Goal: Information Seeking & Learning: Learn about a topic

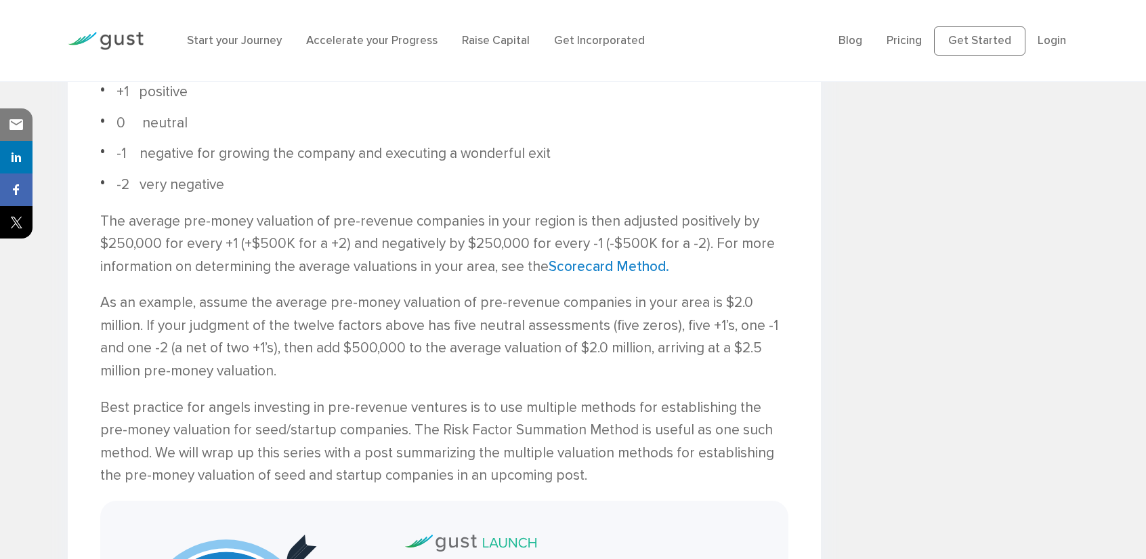
scroll to position [1152, 0]
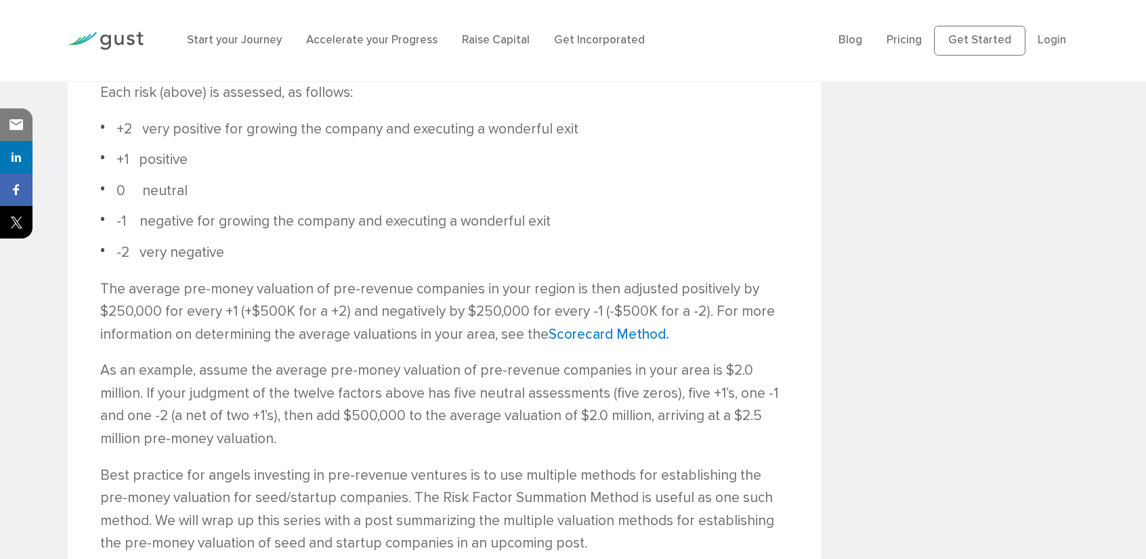
click at [214, 141] on li "+2 very positive for growing the company and executing a wonderful exit" at bounding box center [444, 129] width 688 height 23
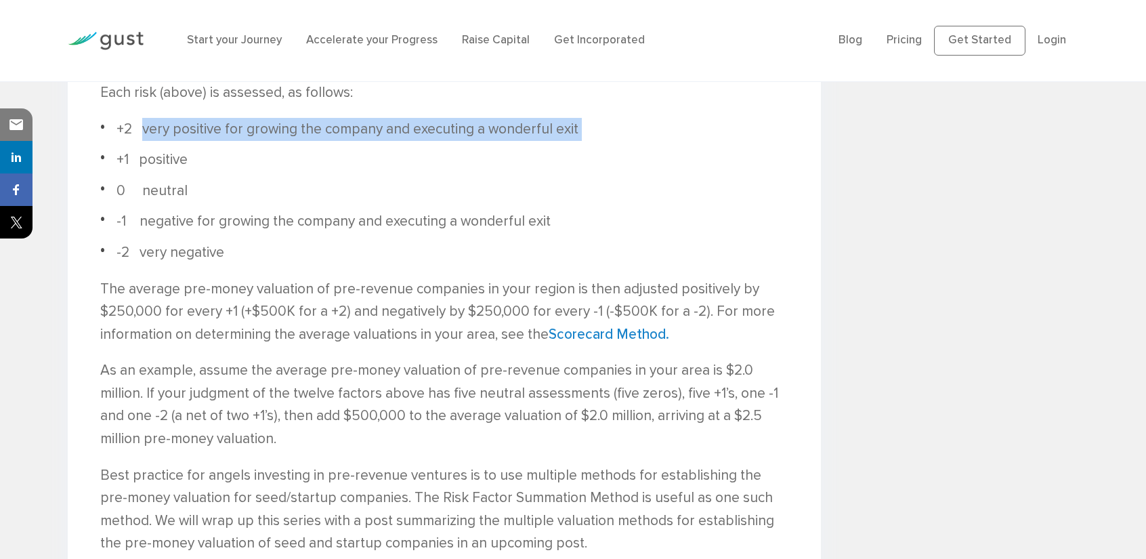
drag, startPoint x: 214, startPoint y: 300, endPoint x: 632, endPoint y: 316, distance: 418.3
click at [635, 141] on li "+2 very positive for growing the company and executing a wonderful exit" at bounding box center [444, 129] width 688 height 23
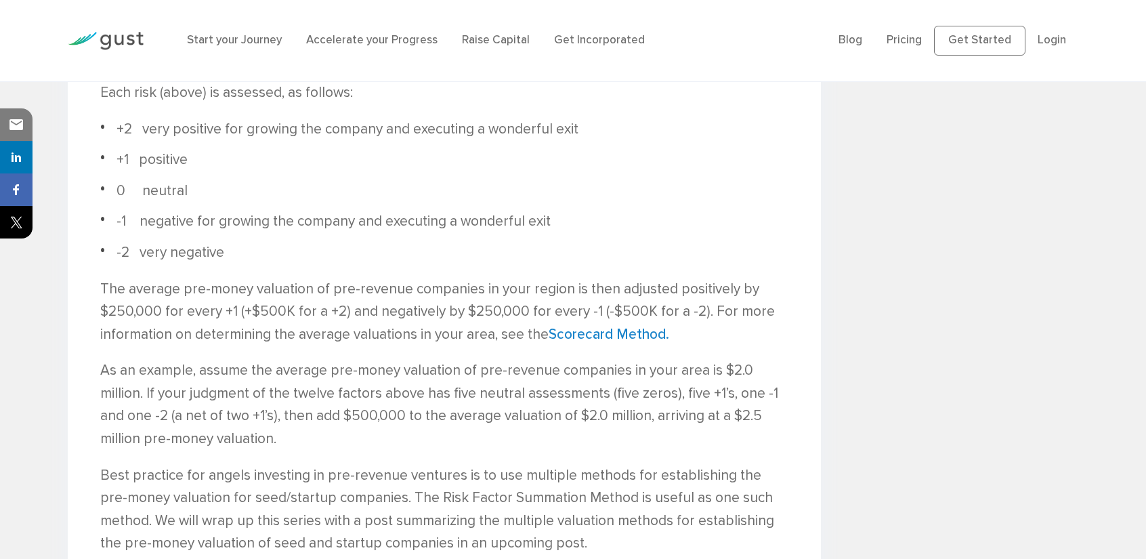
click at [216, 171] on li "+1 positive" at bounding box center [444, 159] width 688 height 23
click at [213, 203] on li "0 neutral" at bounding box center [444, 191] width 688 height 23
click at [222, 233] on li "-1 negative for growing the company and executing a wonderful exit" at bounding box center [444, 221] width 688 height 23
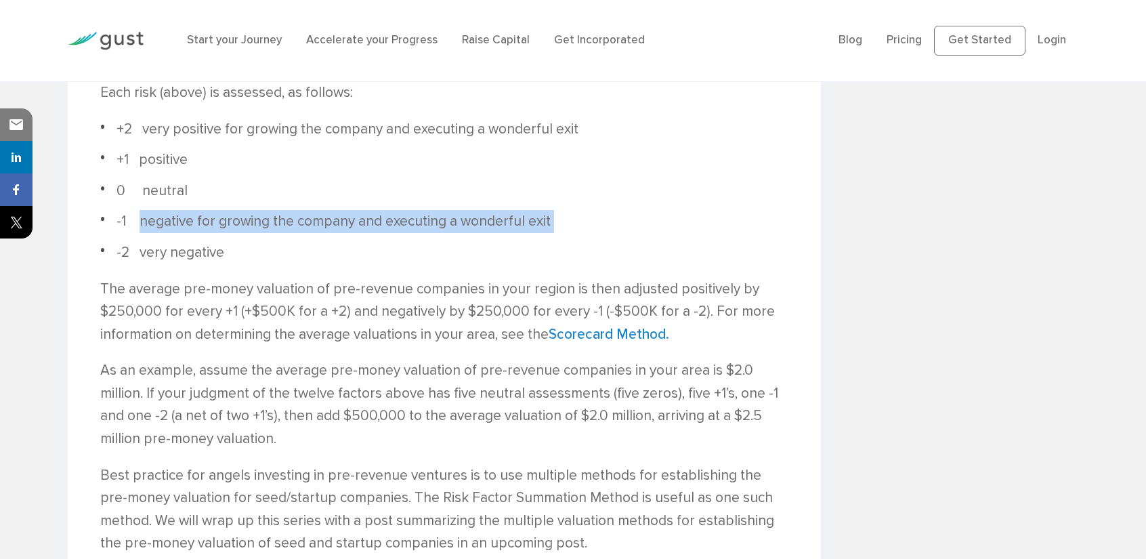
drag, startPoint x: 222, startPoint y: 414, endPoint x: 634, endPoint y: 411, distance: 411.9
click at [634, 233] on li "-1 negative for growing the company and executing a wonderful exit" at bounding box center [444, 221] width 688 height 23
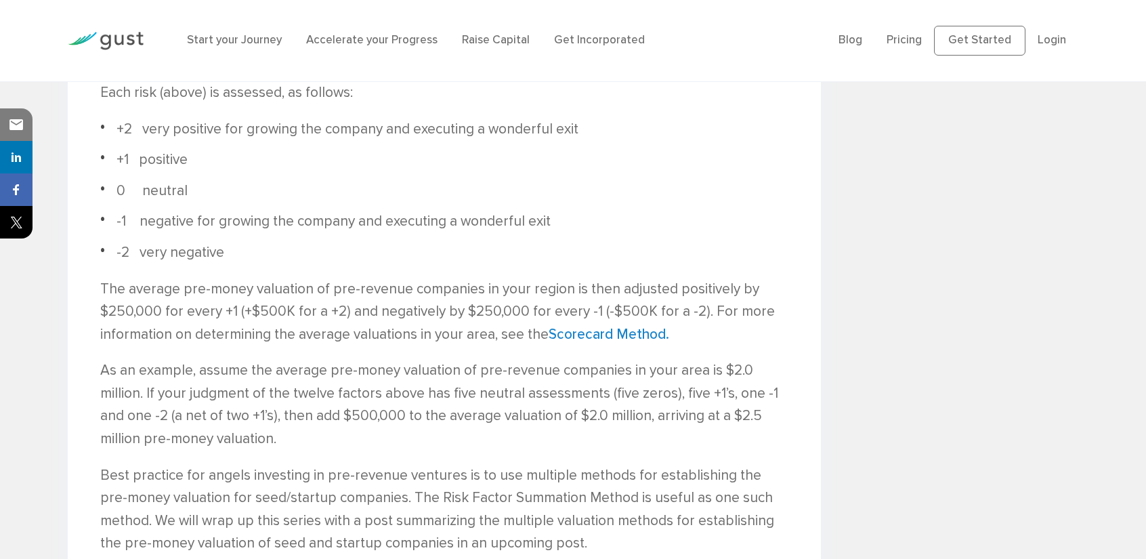
click at [207, 264] on li "-2 very negative" at bounding box center [444, 252] width 688 height 23
drag, startPoint x: 207, startPoint y: 447, endPoint x: 293, endPoint y: 445, distance: 86.7
click at [293, 264] on li "-2 very negative" at bounding box center [444, 252] width 688 height 23
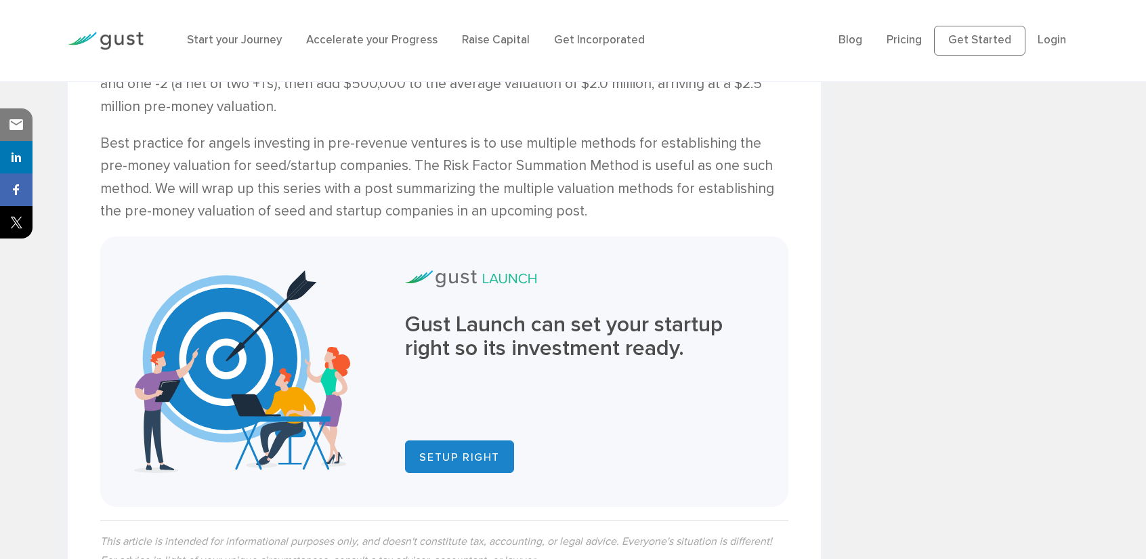
scroll to position [1490, 0]
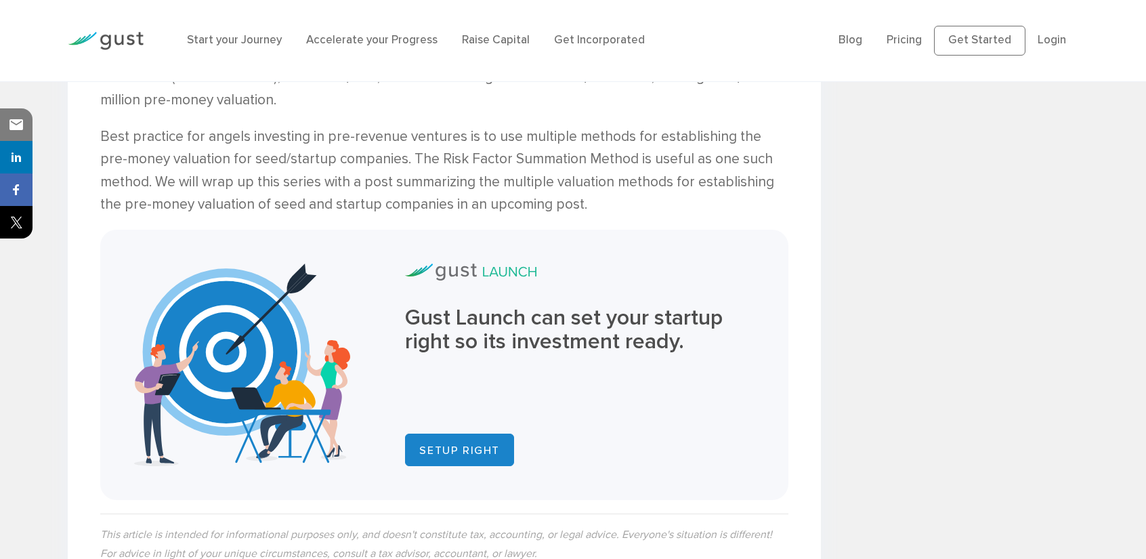
drag, startPoint x: 169, startPoint y: 142, endPoint x: 305, endPoint y: 211, distance: 152.7
drag, startPoint x: 156, startPoint y: 146, endPoint x: 301, endPoint y: 217, distance: 160.9
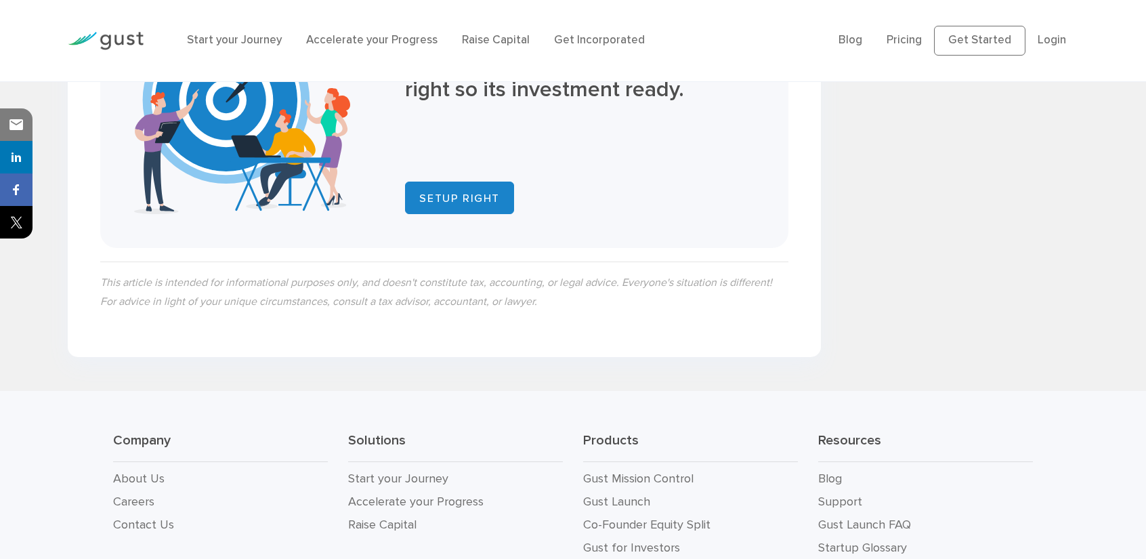
scroll to position [1693, 0]
